Goal: Task Accomplishment & Management: Use online tool/utility

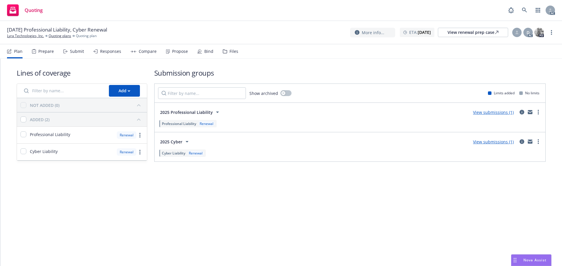
click at [67, 50] on icon at bounding box center [65, 51] width 4 height 4
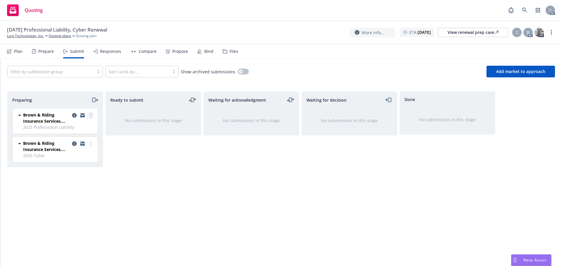
click at [89, 115] on link "more" at bounding box center [90, 115] width 7 height 7
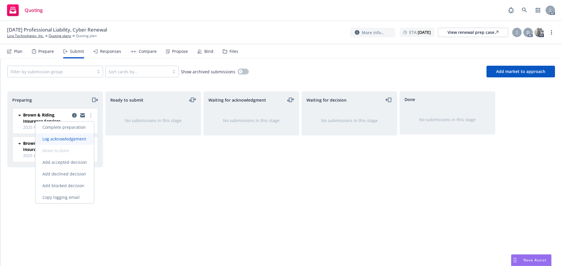
click at [78, 141] on span "Log acknowledgement" at bounding box center [64, 139] width 58 height 6
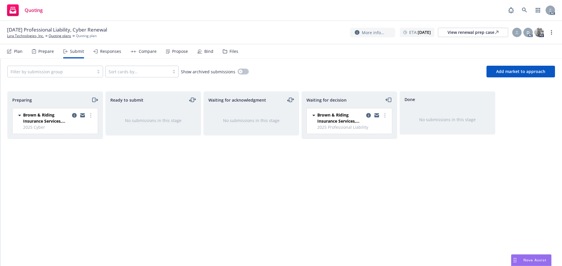
click at [92, 116] on link "more" at bounding box center [90, 115] width 7 height 7
click at [80, 136] on span "Log acknowledgement" at bounding box center [64, 139] width 58 height 6
